Goal: Information Seeking & Learning: Learn about a topic

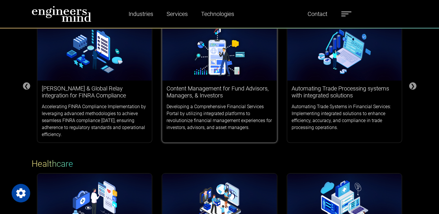
scroll to position [87, 0]
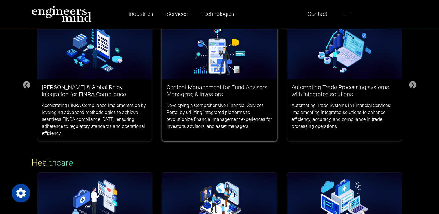
click at [223, 97] on h3 "Content Management for Fund Advisors, Managers, & Investors" at bounding box center [220, 91] width 106 height 14
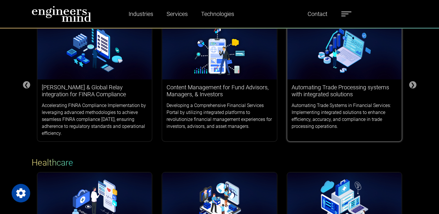
click at [365, 106] on p "Automating Trade Systems in Financial Services: Implementing integrated solutio…" at bounding box center [345, 116] width 106 height 28
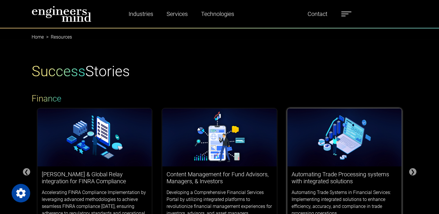
scroll to position [58, 0]
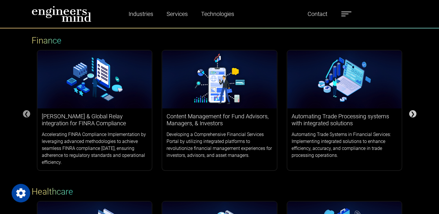
click at [412, 114] on div "❯" at bounding box center [412, 113] width 7 height 7
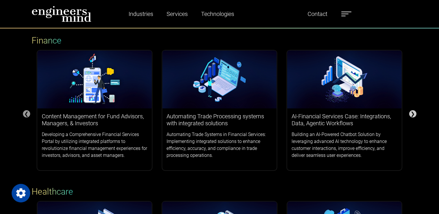
click at [412, 114] on div "❯" at bounding box center [412, 113] width 7 height 7
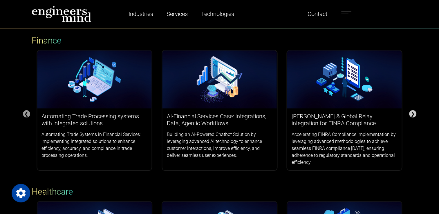
click at [412, 114] on div "❯" at bounding box center [412, 113] width 7 height 7
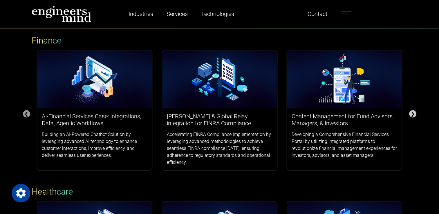
click at [412, 114] on div "❯" at bounding box center [412, 113] width 7 height 7
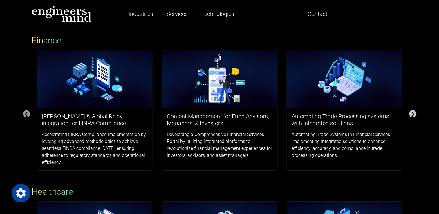
click at [412, 114] on div "❯" at bounding box center [412, 113] width 7 height 7
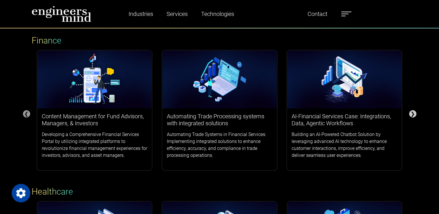
click at [412, 114] on div "❯" at bounding box center [412, 113] width 7 height 7
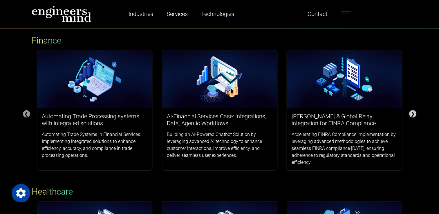
click at [412, 114] on div "❯" at bounding box center [412, 113] width 7 height 7
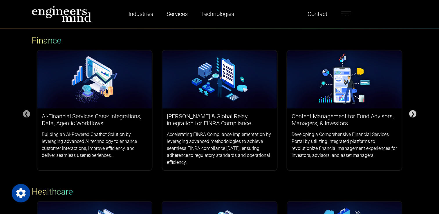
click at [412, 114] on div "❯" at bounding box center [412, 113] width 7 height 7
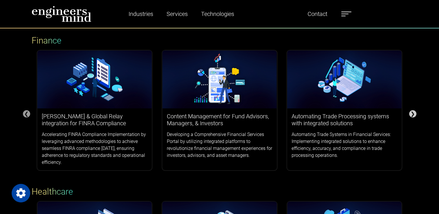
click at [412, 114] on div "❯" at bounding box center [412, 113] width 7 height 7
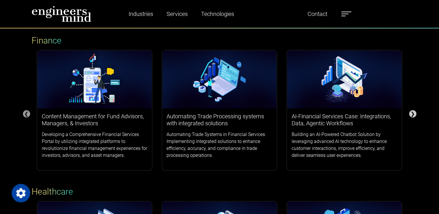
click at [413, 113] on div "❯" at bounding box center [412, 113] width 7 height 7
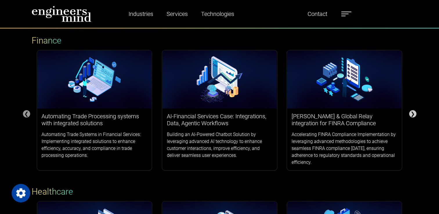
click at [413, 113] on div "❯" at bounding box center [412, 113] width 7 height 7
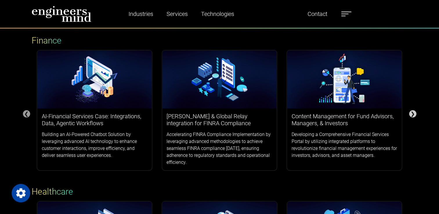
click at [413, 113] on div "❯" at bounding box center [412, 113] width 7 height 7
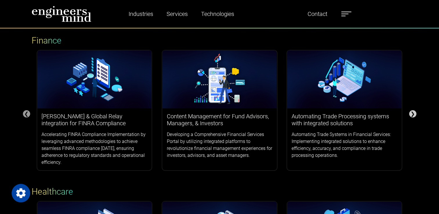
click at [413, 113] on div "❯" at bounding box center [412, 113] width 7 height 7
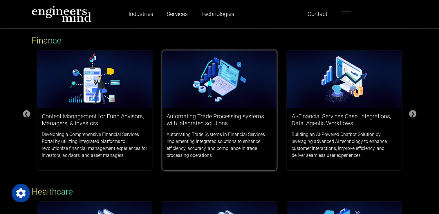
click at [235, 111] on div "Automating Trade Processing systems with integrated solutions Automating Trade …" at bounding box center [219, 136] width 115 height 55
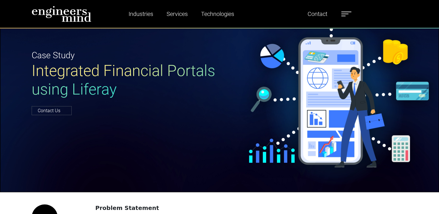
scroll to position [58, 0]
